Goal: Information Seeking & Learning: Learn about a topic

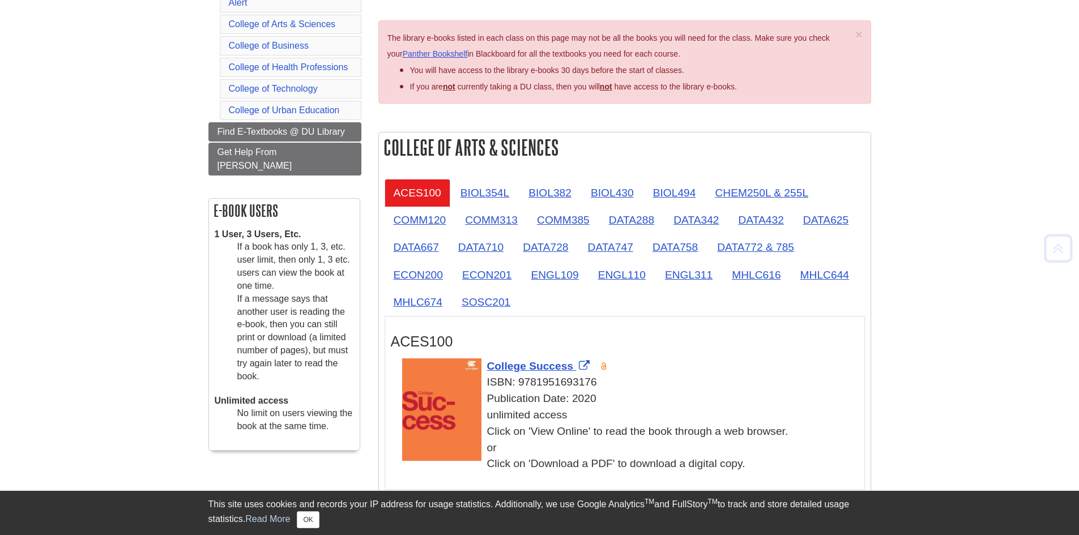
scroll to position [170, 0]
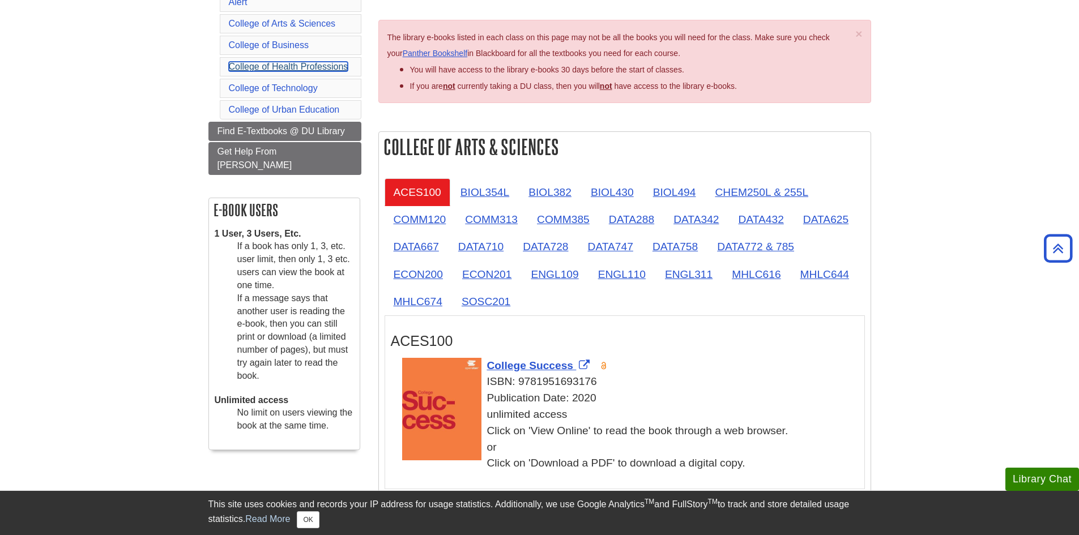
click at [325, 66] on link "College of Health Professions" at bounding box center [289, 67] width 120 height 10
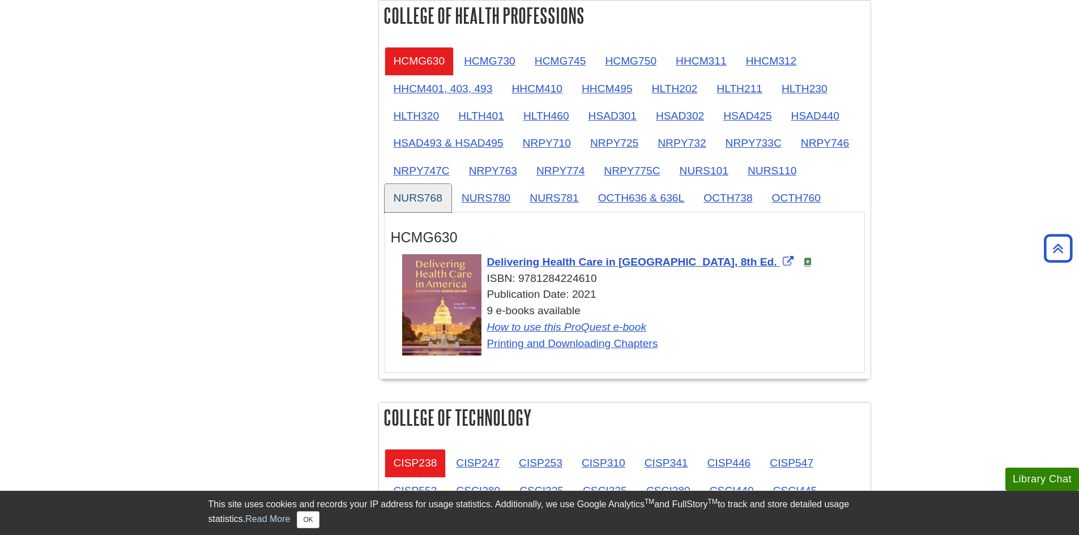
click at [429, 199] on link "NURS768" at bounding box center [418, 198] width 67 height 28
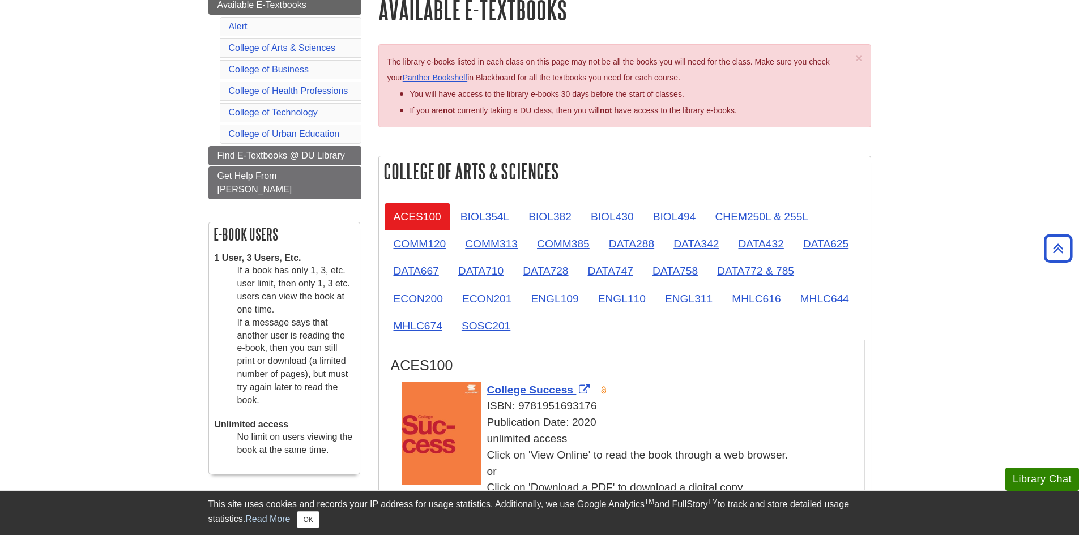
scroll to position [0, 0]
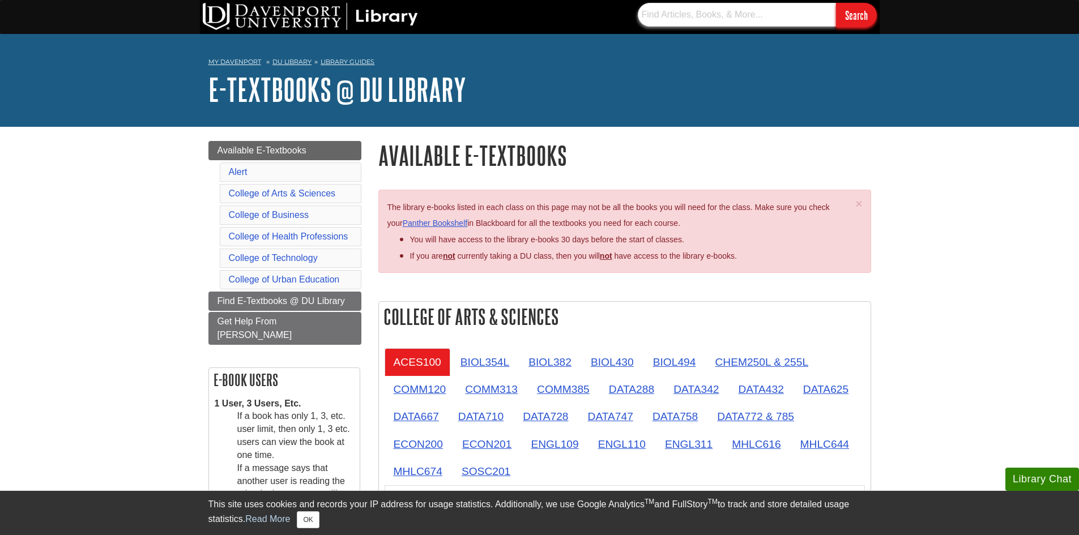
click at [764, 19] on input "text" at bounding box center [737, 15] width 198 height 24
type input "P"
type input "M"
type input "NP MSN"
click at [836, 3] on input "Search" at bounding box center [856, 15] width 41 height 24
